Goal: Task Accomplishment & Management: Use online tool/utility

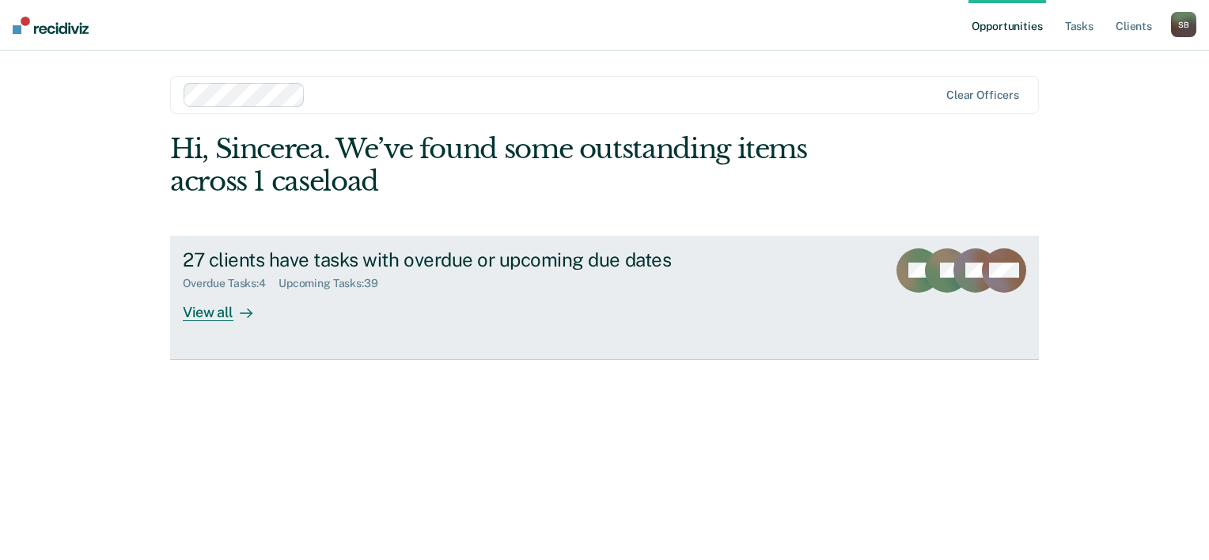
click at [304, 275] on div "Overdue Tasks : 4 Upcoming Tasks : 39" at bounding box center [460, 281] width 555 height 20
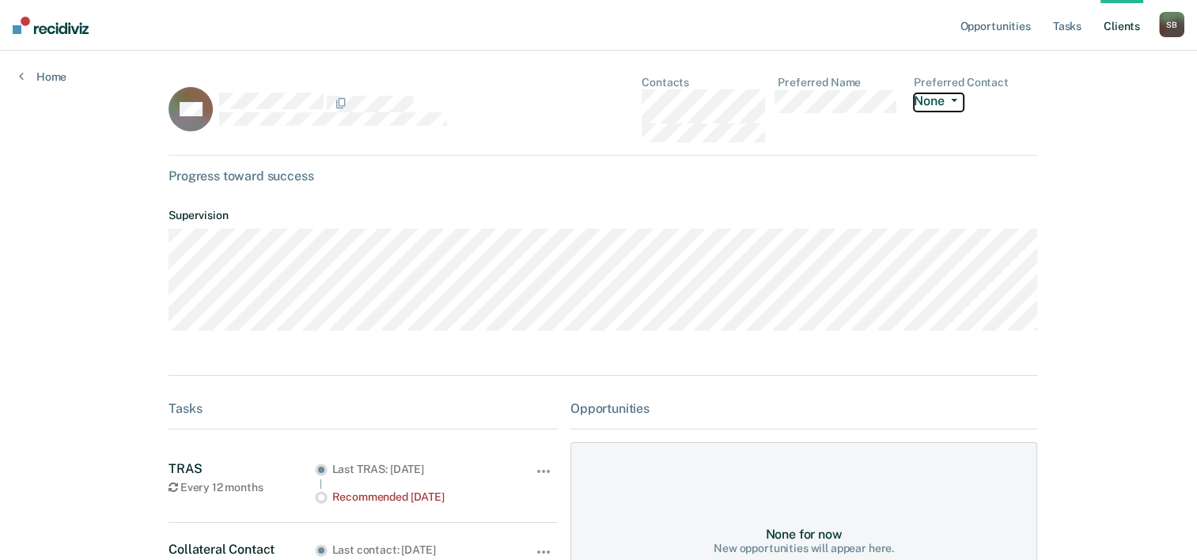
click at [934, 101] on button "None" at bounding box center [938, 102] width 49 height 18
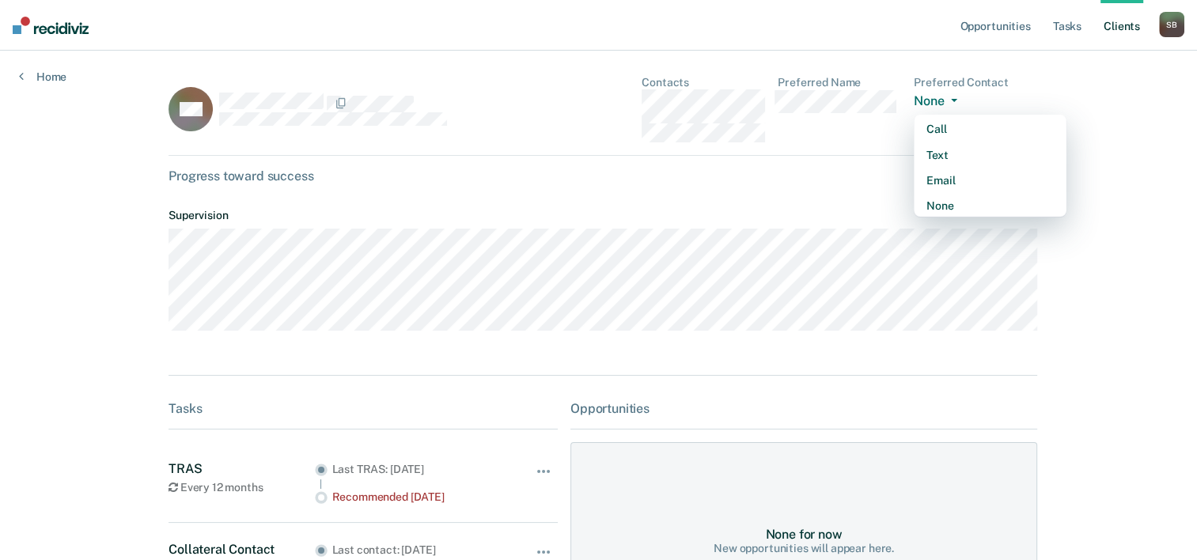
click at [934, 101] on button "None" at bounding box center [938, 102] width 49 height 18
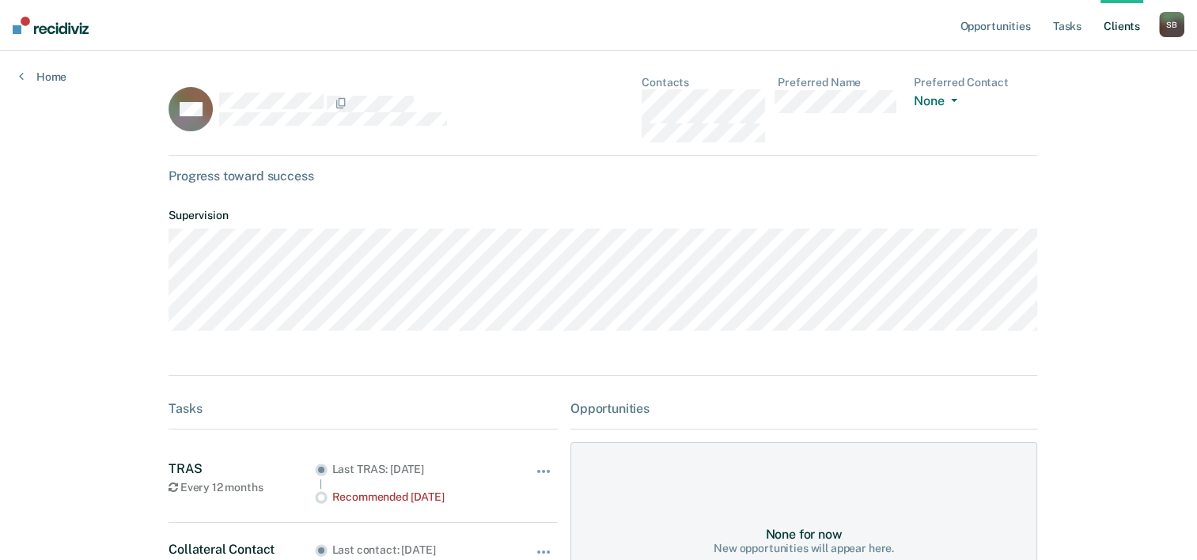
click at [1187, 30] on nav "Opportunities Tasks Client s [PERSON_NAME] S B Profile How it works Log Out" at bounding box center [598, 25] width 1197 height 51
click at [1171, 24] on div "S B" at bounding box center [1171, 24] width 25 height 25
click at [1129, 19] on link "Client s" at bounding box center [1121, 25] width 43 height 51
